Goal: Find specific page/section

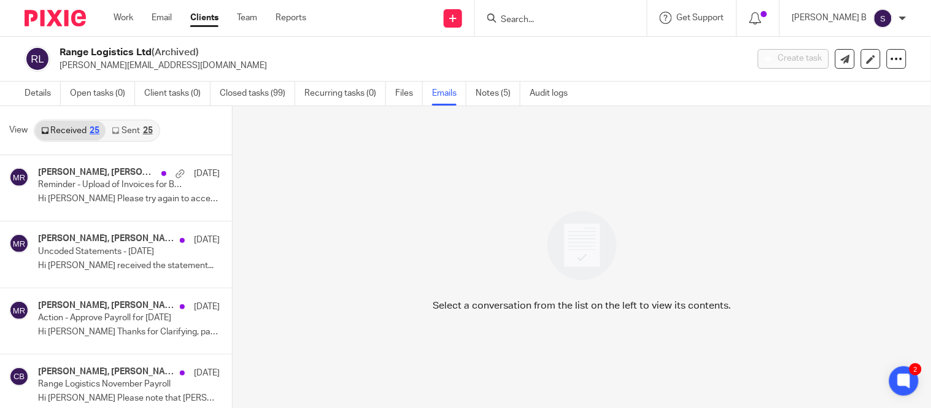
click at [540, 20] on input "Search" at bounding box center [554, 20] width 110 height 11
click at [539, 6] on div at bounding box center [561, 18] width 172 height 36
click at [532, 16] on input "Search" at bounding box center [554, 20] width 110 height 11
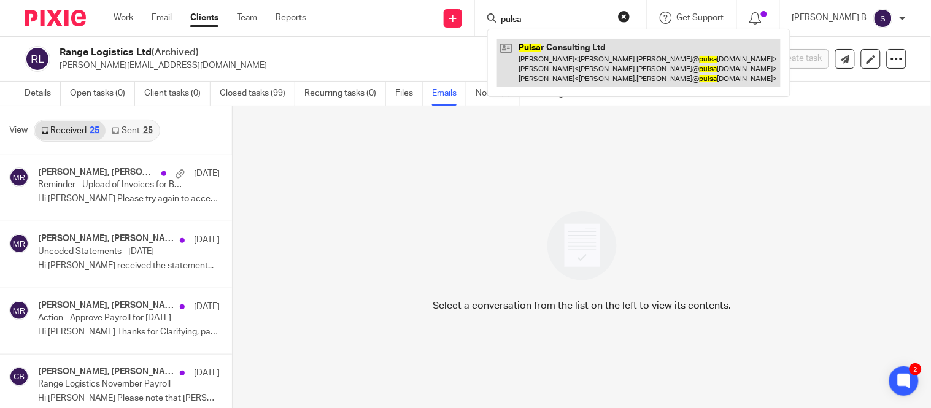
type input "pulsa"
click at [564, 59] on link at bounding box center [638, 63] width 283 height 48
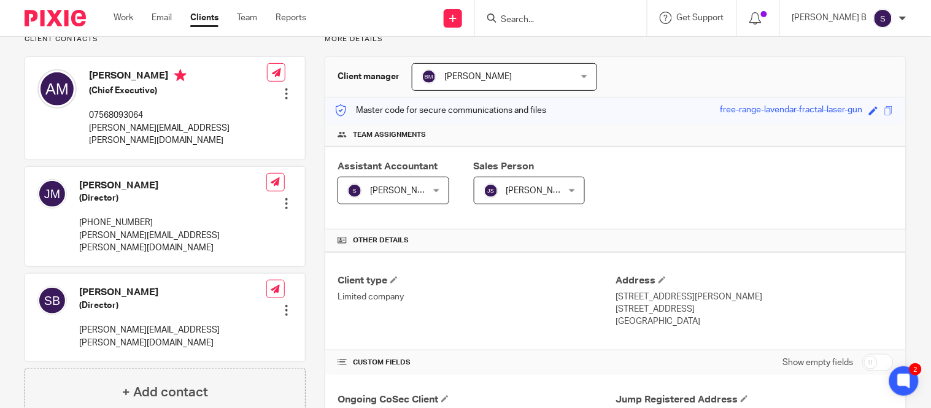
scroll to position [96, 0]
click at [884, 107] on span at bounding box center [888, 110] width 9 height 9
click at [542, 16] on input "Search" at bounding box center [554, 20] width 110 height 11
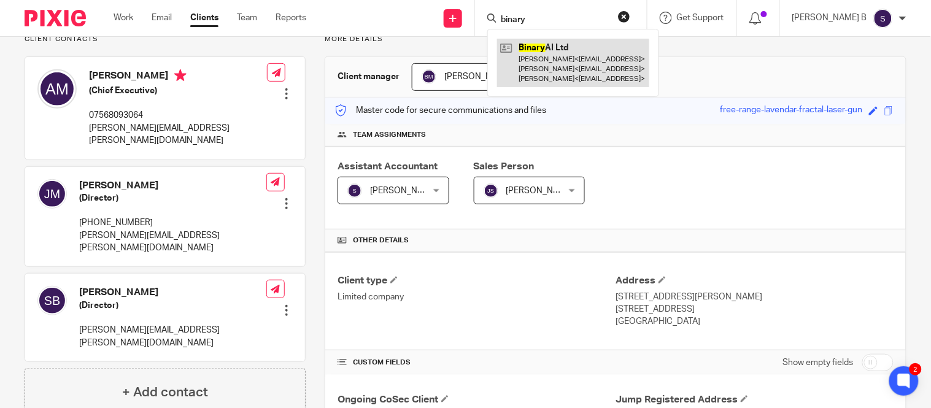
type input "binary"
click at [574, 71] on link at bounding box center [573, 63] width 152 height 48
